Goal: Information Seeking & Learning: Find specific fact

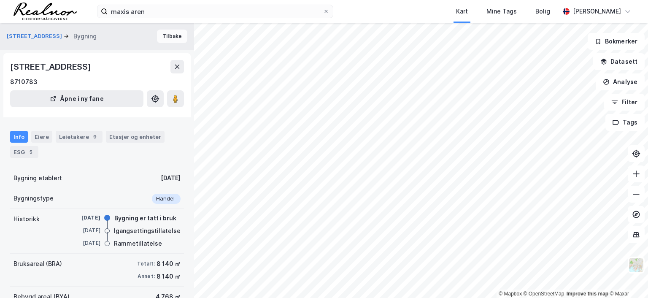
click at [163, 36] on button "Tilbake" at bounding box center [172, 37] width 30 height 14
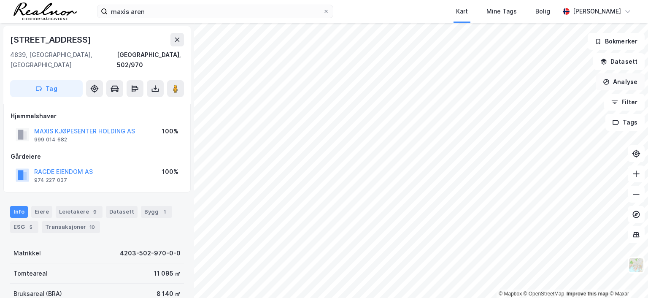
click at [622, 80] on button "Analyse" at bounding box center [620, 81] width 49 height 17
click at [624, 61] on button "Datasett" at bounding box center [618, 61] width 51 height 17
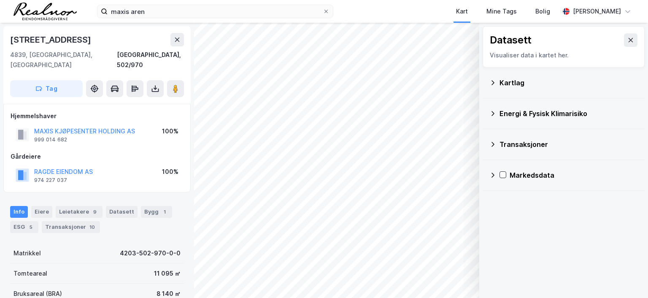
click at [494, 78] on div "Kartlag" at bounding box center [563, 83] width 149 height 20
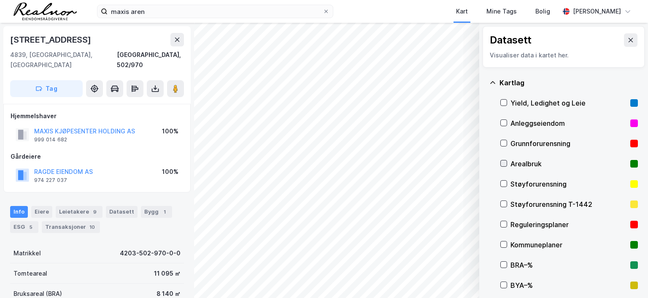
click at [503, 164] on icon at bounding box center [504, 163] width 5 height 3
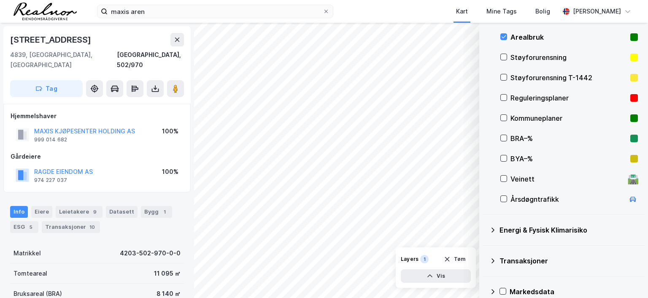
scroll to position [138, 0]
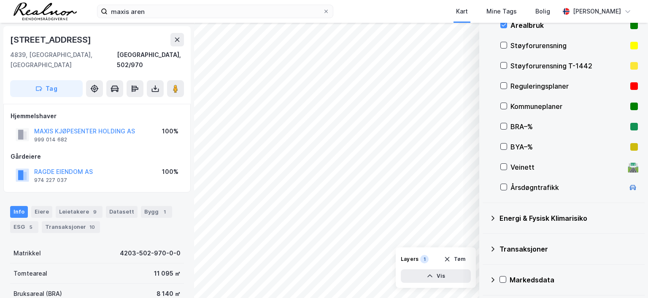
click at [492, 278] on icon at bounding box center [492, 279] width 7 height 7
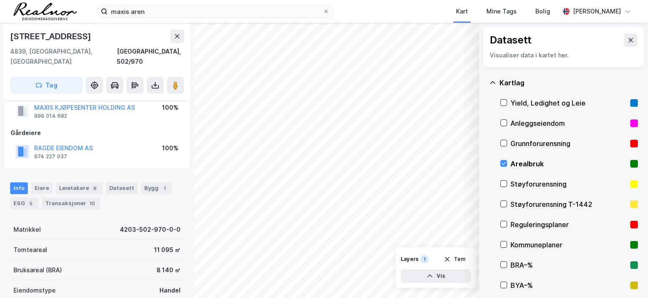
scroll to position [42, 0]
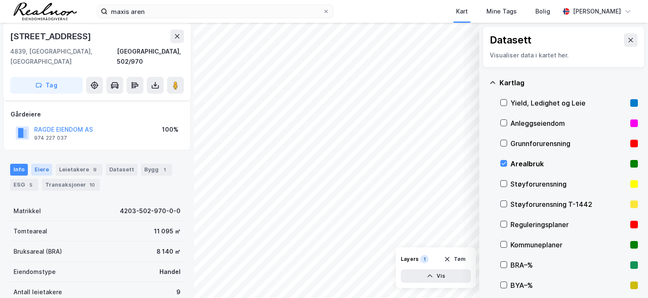
click at [40, 164] on div "Eiere" at bounding box center [41, 170] width 21 height 12
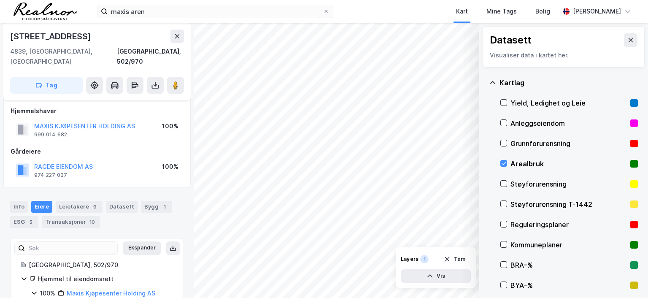
scroll to position [30, 0]
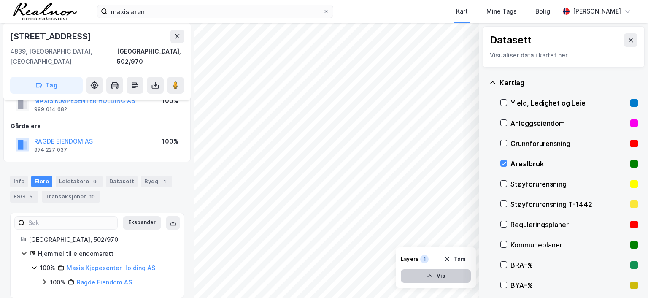
click at [430, 275] on icon "button" at bounding box center [430, 275] width 5 height 3
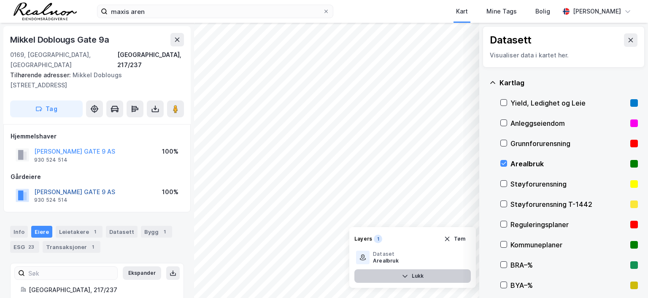
click at [0, 0] on button "[PERSON_NAME] GATE 9 AS" at bounding box center [0, 0] width 0 height 0
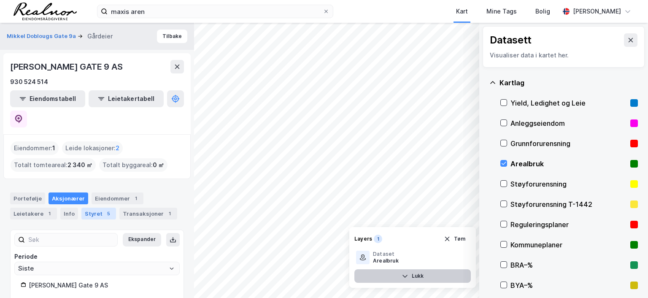
click at [90, 208] on div "Styret 5" at bounding box center [98, 214] width 35 height 12
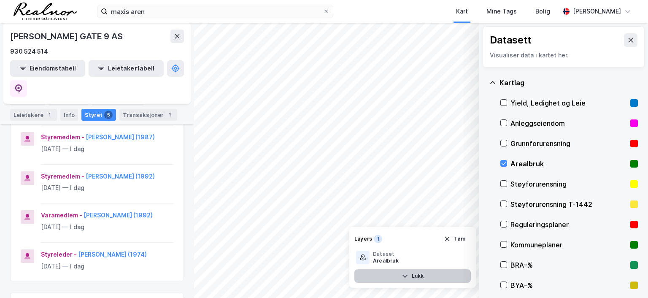
scroll to position [169, 0]
click at [20, 87] on icon at bounding box center [18, 88] width 3 height 3
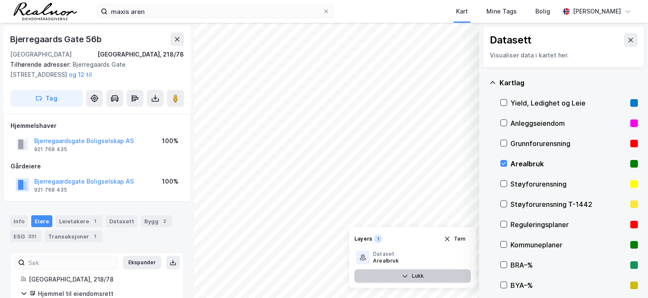
scroll to position [36, 0]
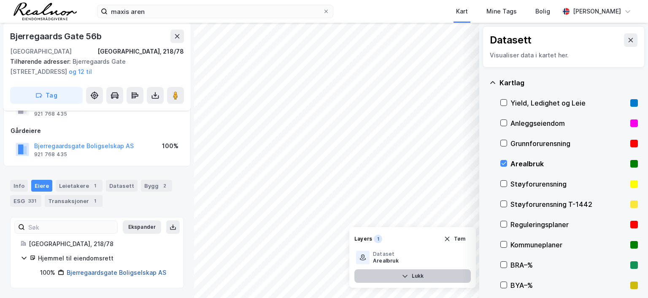
click at [100, 271] on link "Bjerregaardsgate Boligselskap AS" at bounding box center [117, 272] width 100 height 7
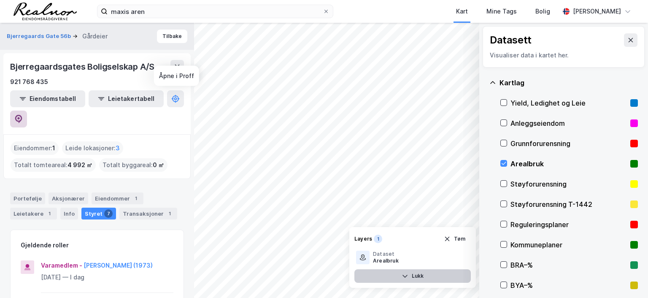
click at [23, 115] on icon at bounding box center [18, 119] width 8 height 8
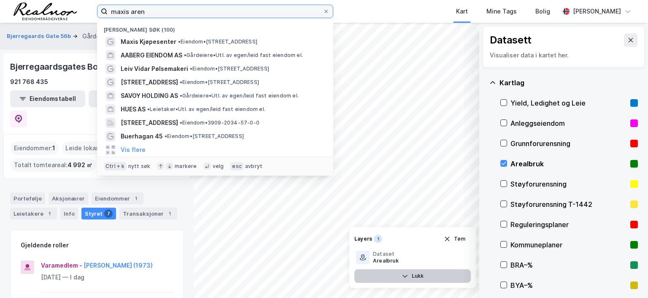
click at [163, 12] on input "maxis aren" at bounding box center [215, 11] width 215 height 13
drag, startPoint x: 162, startPoint y: 11, endPoint x: 48, endPoint y: -4, distance: 115.8
click at [48, 0] on html "maxis aren Nylige søk (100) Maxis Kjøpesenter • Eiendom • [STREET_ADDRESS] AABE…" at bounding box center [324, 149] width 648 height 298
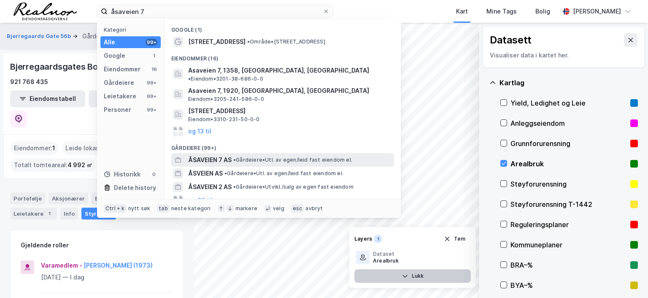
click at [228, 155] on span "ÅSAVEIEN 7 AS" at bounding box center [209, 160] width 43 height 10
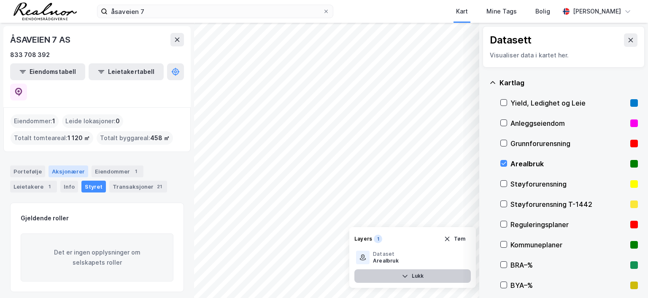
click at [62, 165] on div "Aksjonærer" at bounding box center [69, 171] width 40 height 12
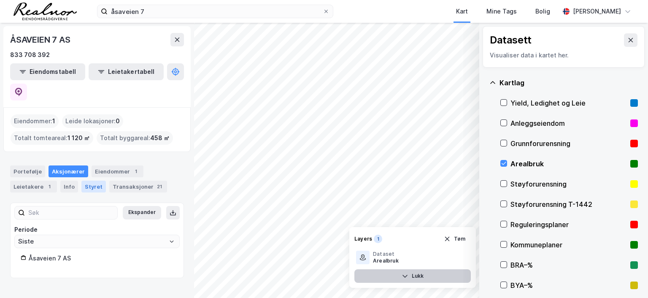
click at [88, 181] on div "Styret" at bounding box center [93, 187] width 24 height 12
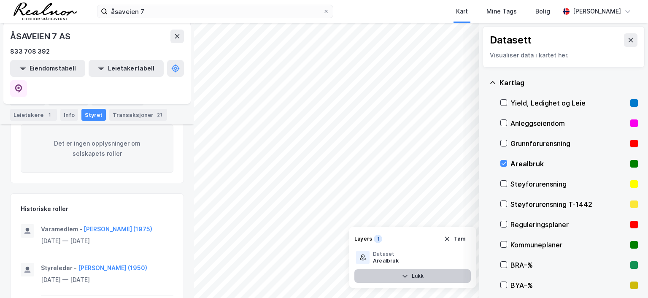
scroll to position [127, 0]
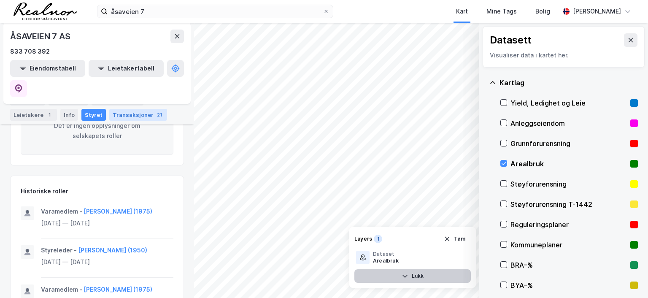
click at [129, 114] on div "Transaksjoner 21" at bounding box center [138, 115] width 58 height 12
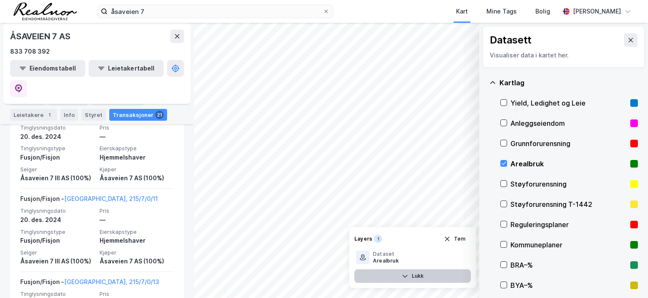
scroll to position [591, 0]
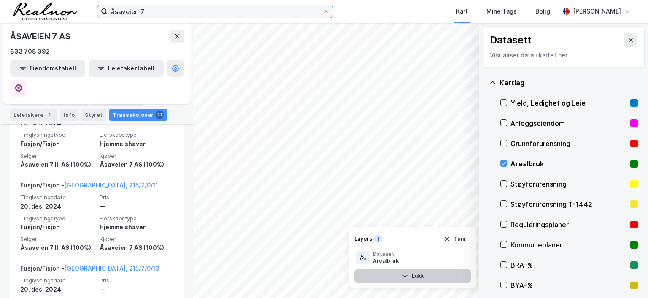
click at [162, 14] on input "åsaveien 7" at bounding box center [215, 11] width 215 height 13
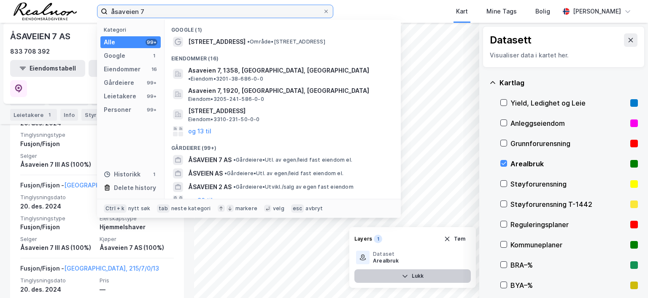
drag, startPoint x: 114, startPoint y: 8, endPoint x: 51, endPoint y: 7, distance: 62.5
click at [52, 8] on div "åsaveien 7 Kategori Alle 99+ Google 1 Eiendommer 16 Gårdeiere 99+ Leietakere 99…" at bounding box center [324, 11] width 648 height 23
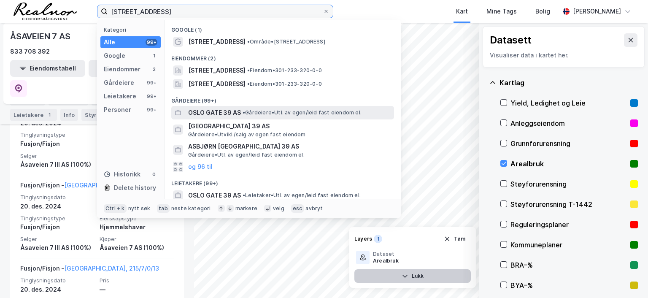
type input "[STREET_ADDRESS]"
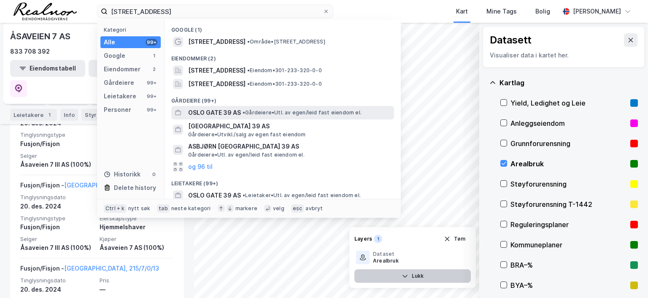
click at [219, 109] on span "OSLO GATE 39 AS" at bounding box center [214, 113] width 53 height 10
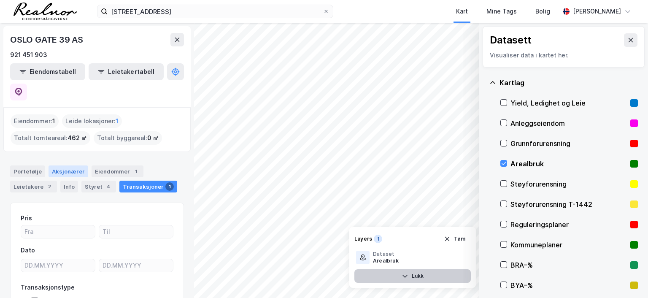
click at [67, 165] on div "Aksjonærer" at bounding box center [69, 171] width 40 height 12
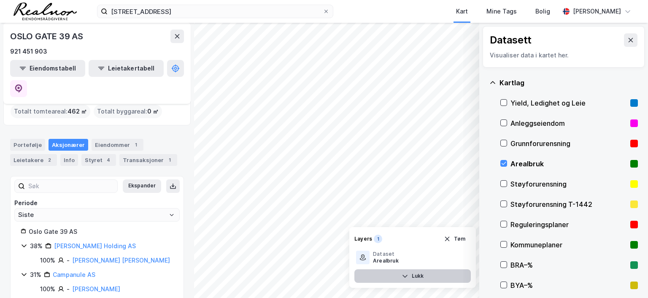
scroll to position [51, 0]
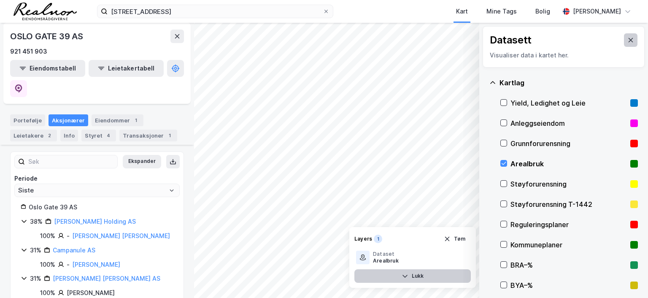
click at [629, 38] on icon at bounding box center [631, 40] width 5 height 4
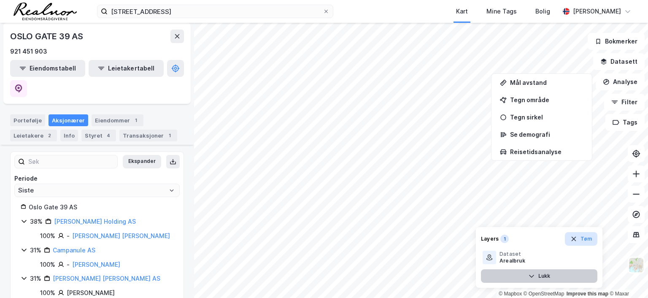
click at [586, 238] on button "Tøm" at bounding box center [581, 239] width 32 height 14
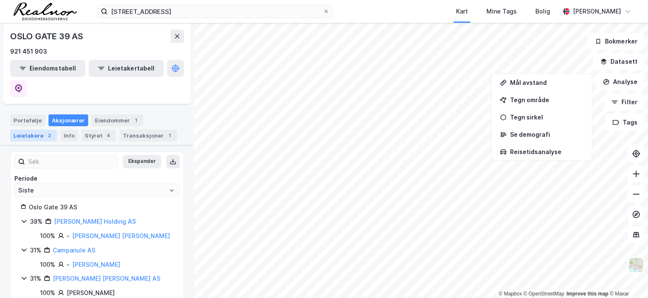
click at [30, 130] on div "Leietakere 2" at bounding box center [33, 136] width 47 height 12
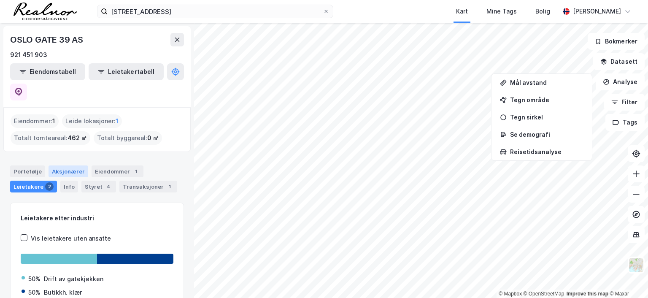
click at [73, 165] on div "Aksjonærer" at bounding box center [69, 171] width 40 height 12
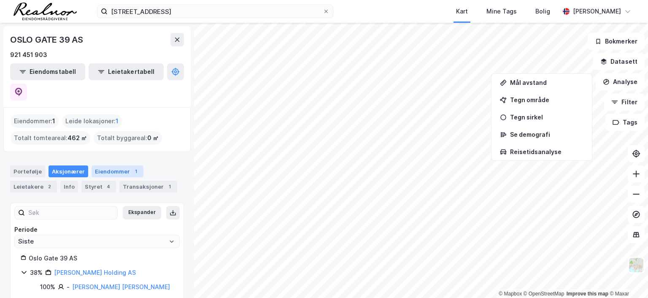
click at [101, 165] on div "Eiendommer 1" at bounding box center [118, 171] width 52 height 12
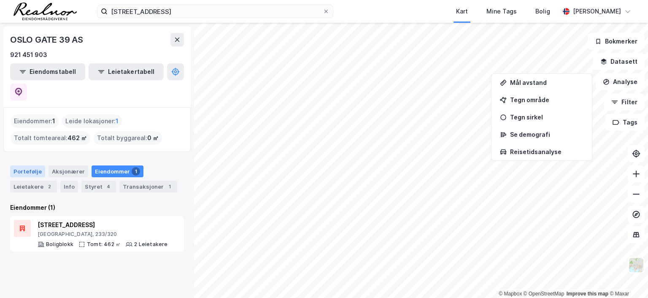
click at [27, 165] on div "Portefølje" at bounding box center [27, 171] width 35 height 12
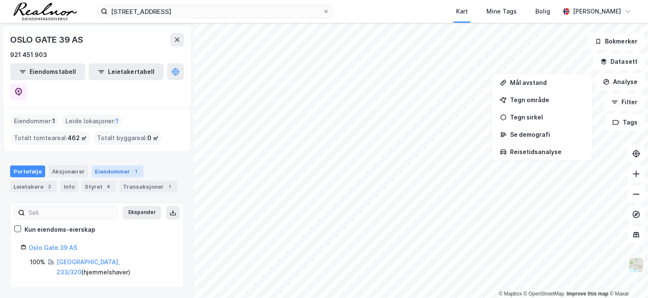
click at [120, 165] on div "Eiendommer 1" at bounding box center [118, 171] width 52 height 12
